Goal: Navigation & Orientation: Find specific page/section

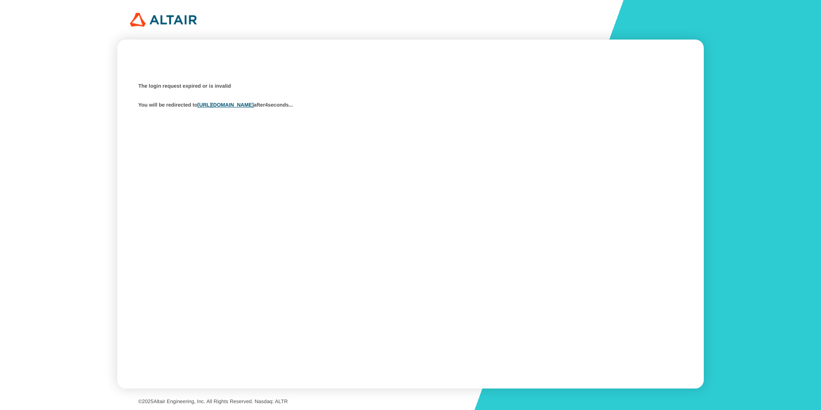
click at [278, 109] on div "The login request expired or is invalid You will be redirected to https://studi…" at bounding box center [410, 95] width 544 height 31
click at [254, 106] on link "https://studio.swx.altairone.com/signin" at bounding box center [226, 105] width 56 height 6
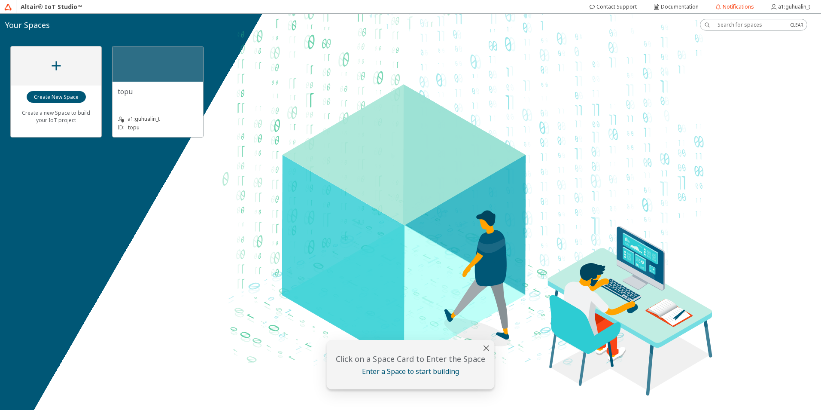
click at [184, 114] on div "a1:guhualin_t ID: topu" at bounding box center [158, 118] width 80 height 28
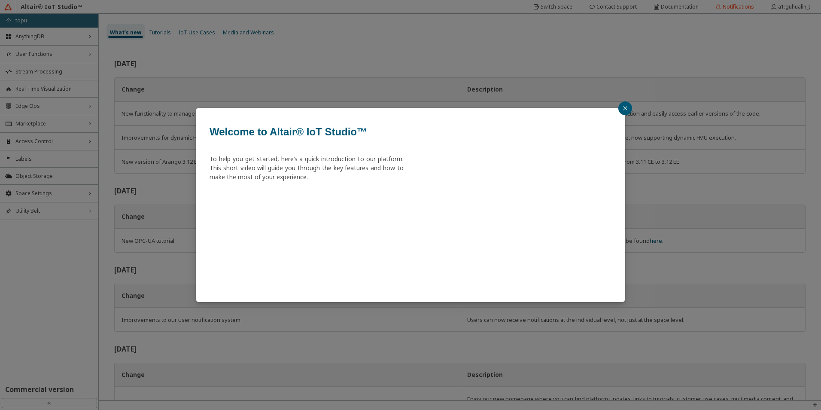
click at [625, 109] on icon "close" at bounding box center [625, 108] width 5 height 5
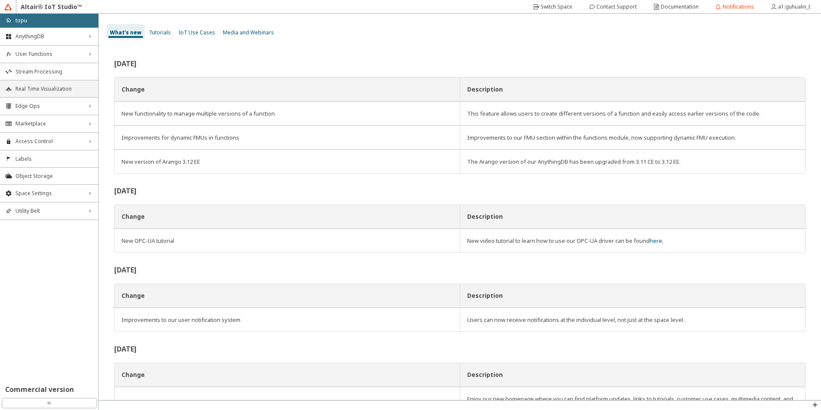
click at [46, 92] on span "Real Time Visualization" at bounding box center [54, 88] width 78 height 7
